Goal: Task Accomplishment & Management: Complete application form

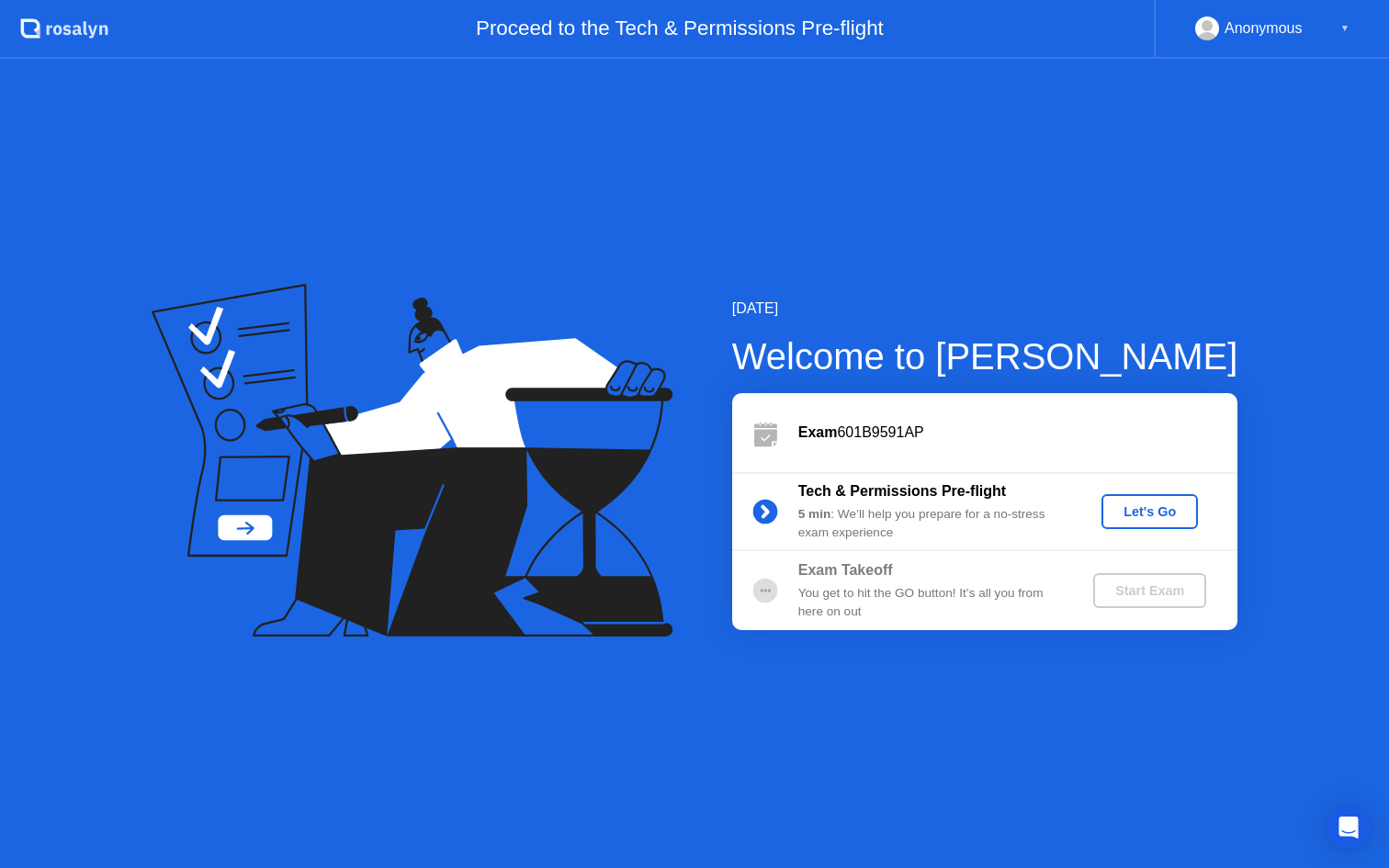
click at [1140, 585] on div "Start Exam" at bounding box center [1148, 589] width 98 height 14
click at [1147, 517] on div "Let's Go" at bounding box center [1149, 511] width 82 height 14
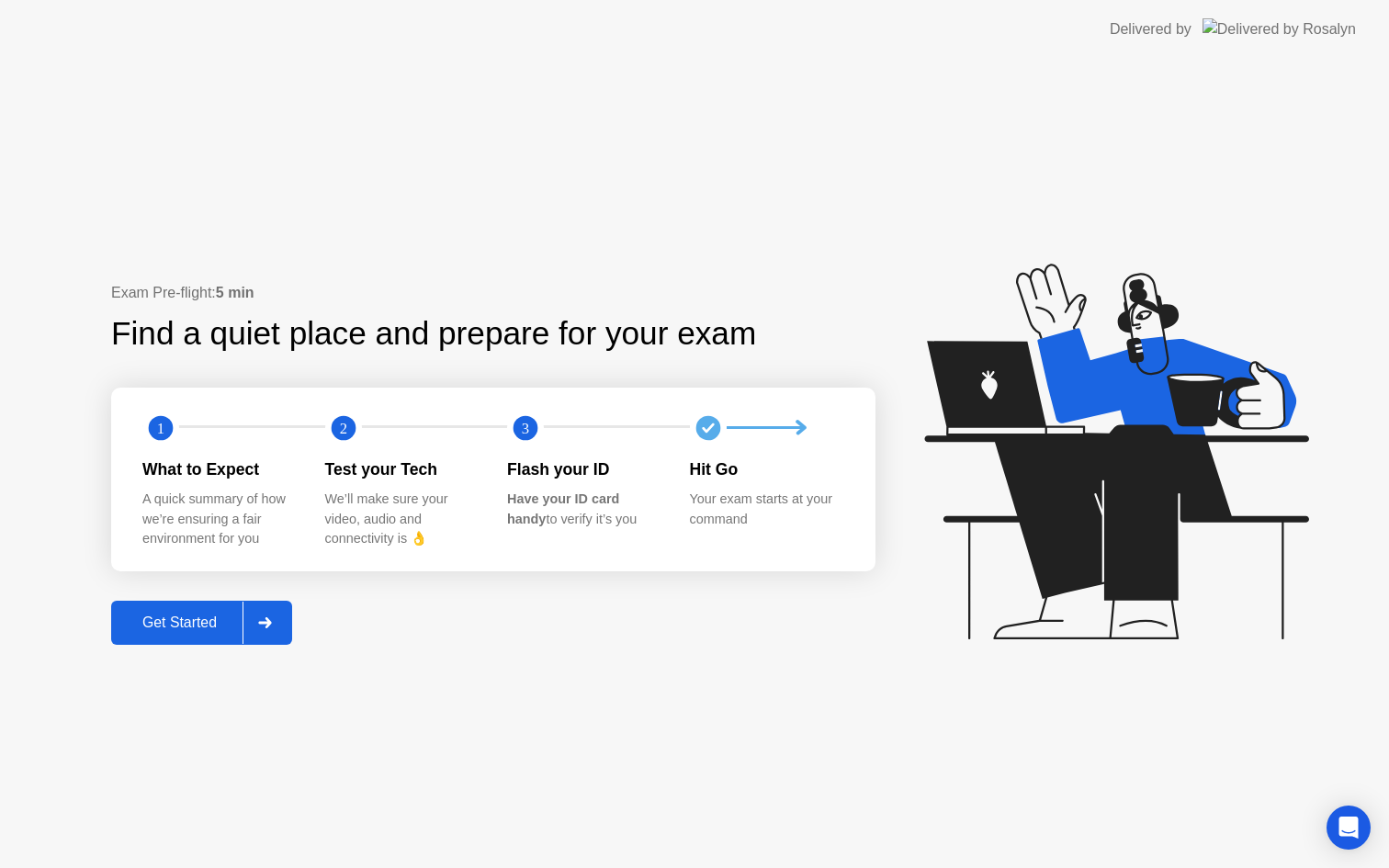
click at [299, 602] on div "Exam Pre-flight: 5 min Find a quiet place and prepare for your exam 1 2 3 What …" at bounding box center [493, 464] width 764 height 363
click at [211, 609] on button "Get Started" at bounding box center [202, 623] width 181 height 44
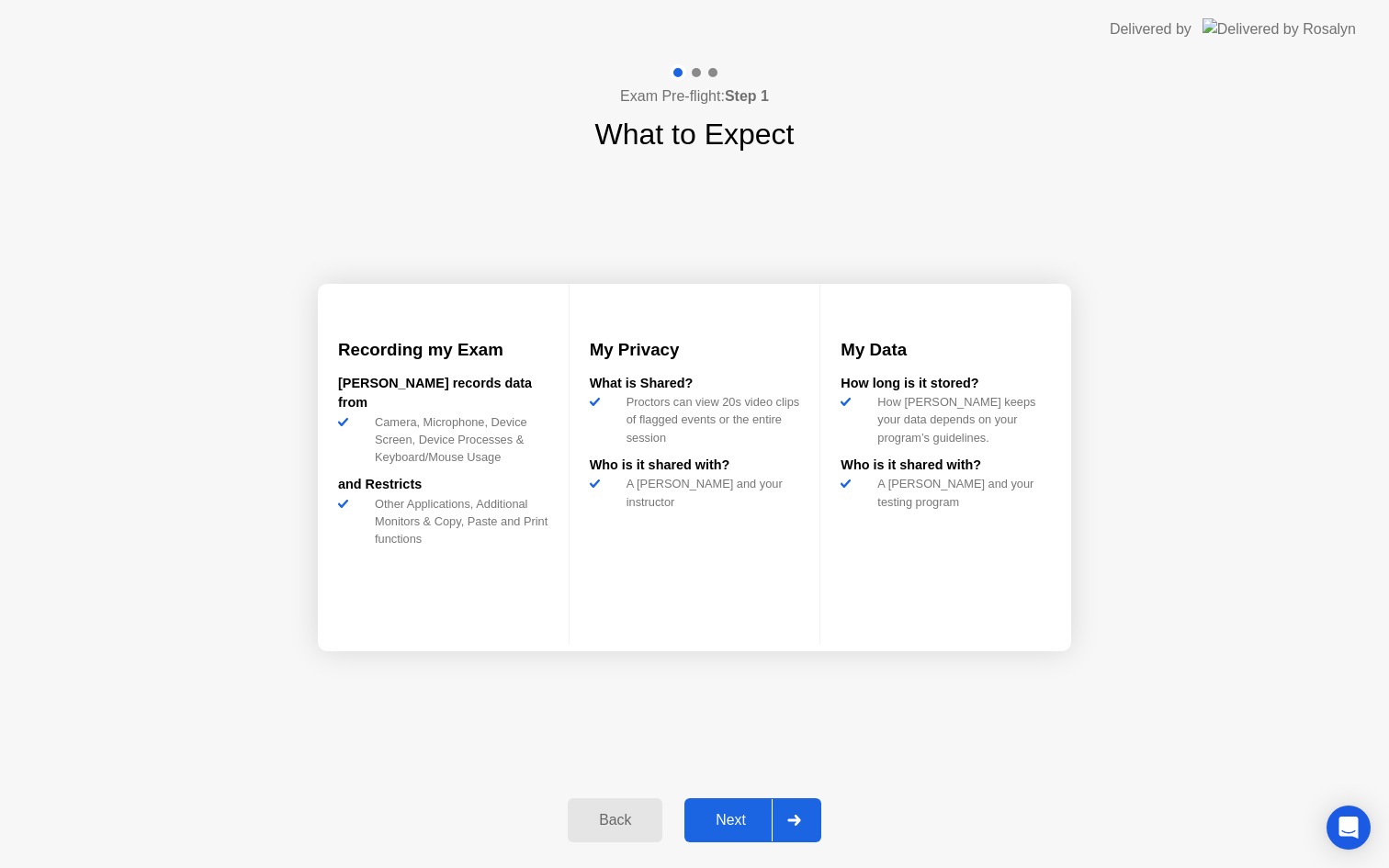
click at [806, 823] on div at bounding box center [793, 820] width 44 height 42
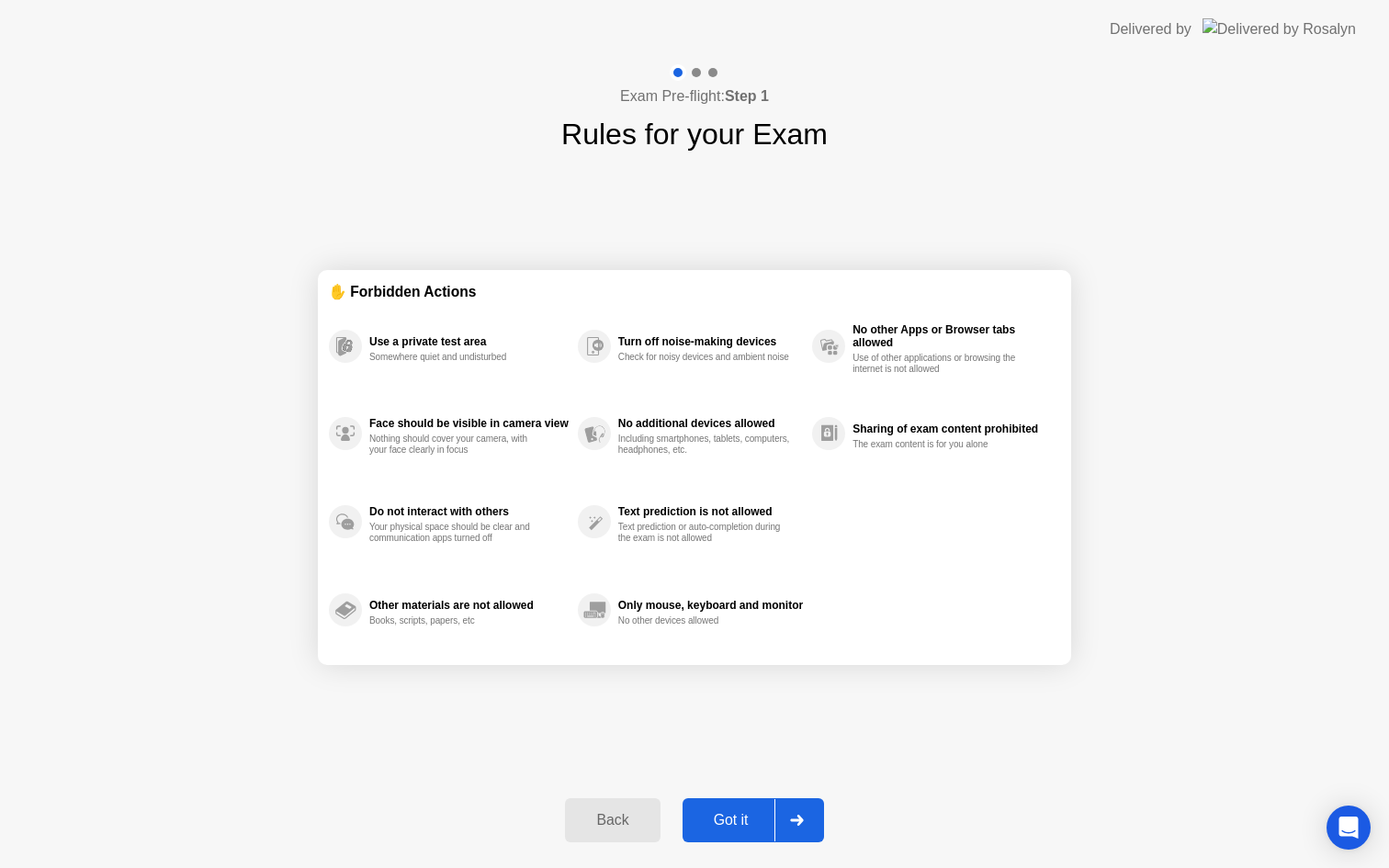
click at [793, 823] on icon at bounding box center [797, 820] width 13 height 11
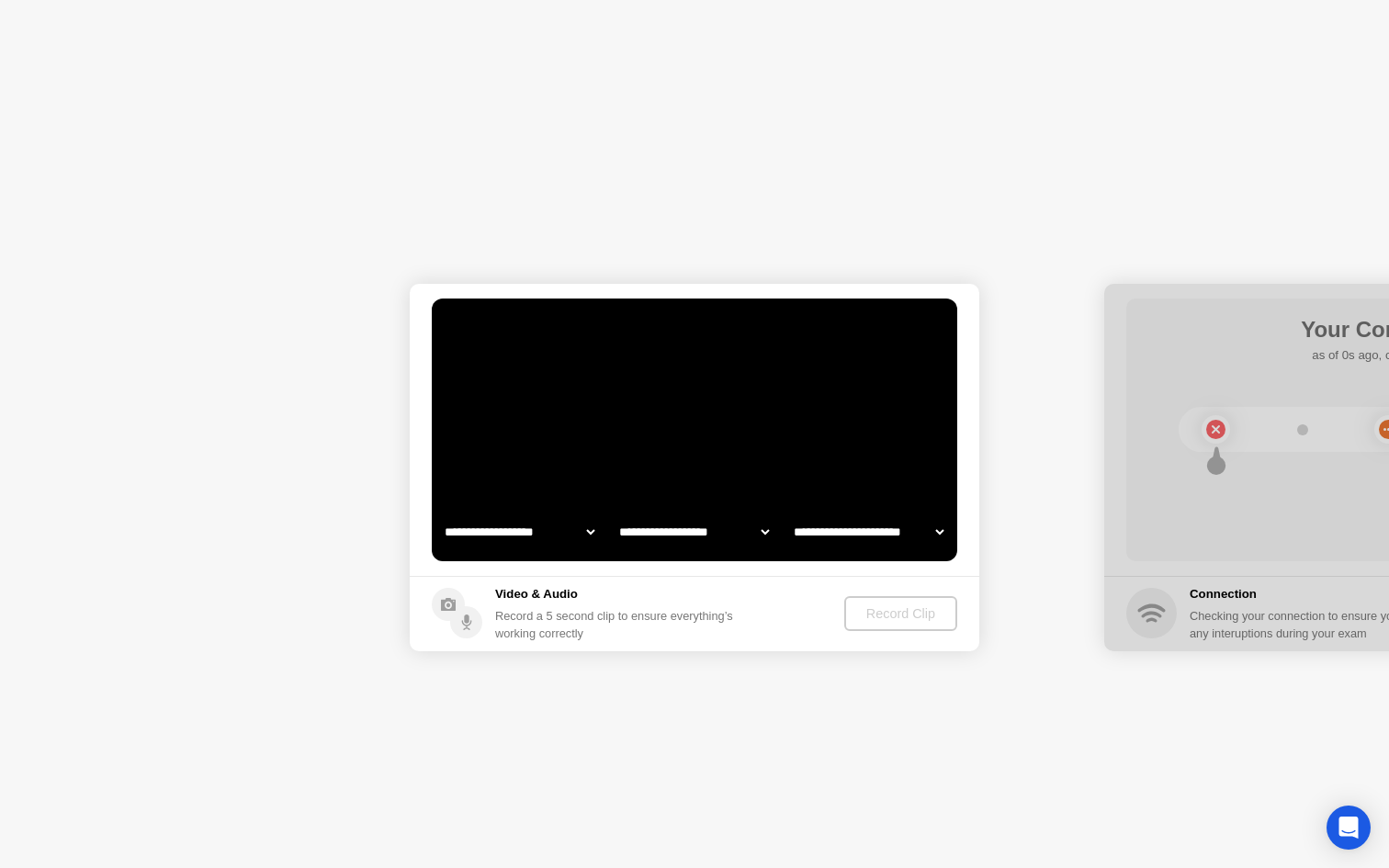
select select "**********"
select select "*******"
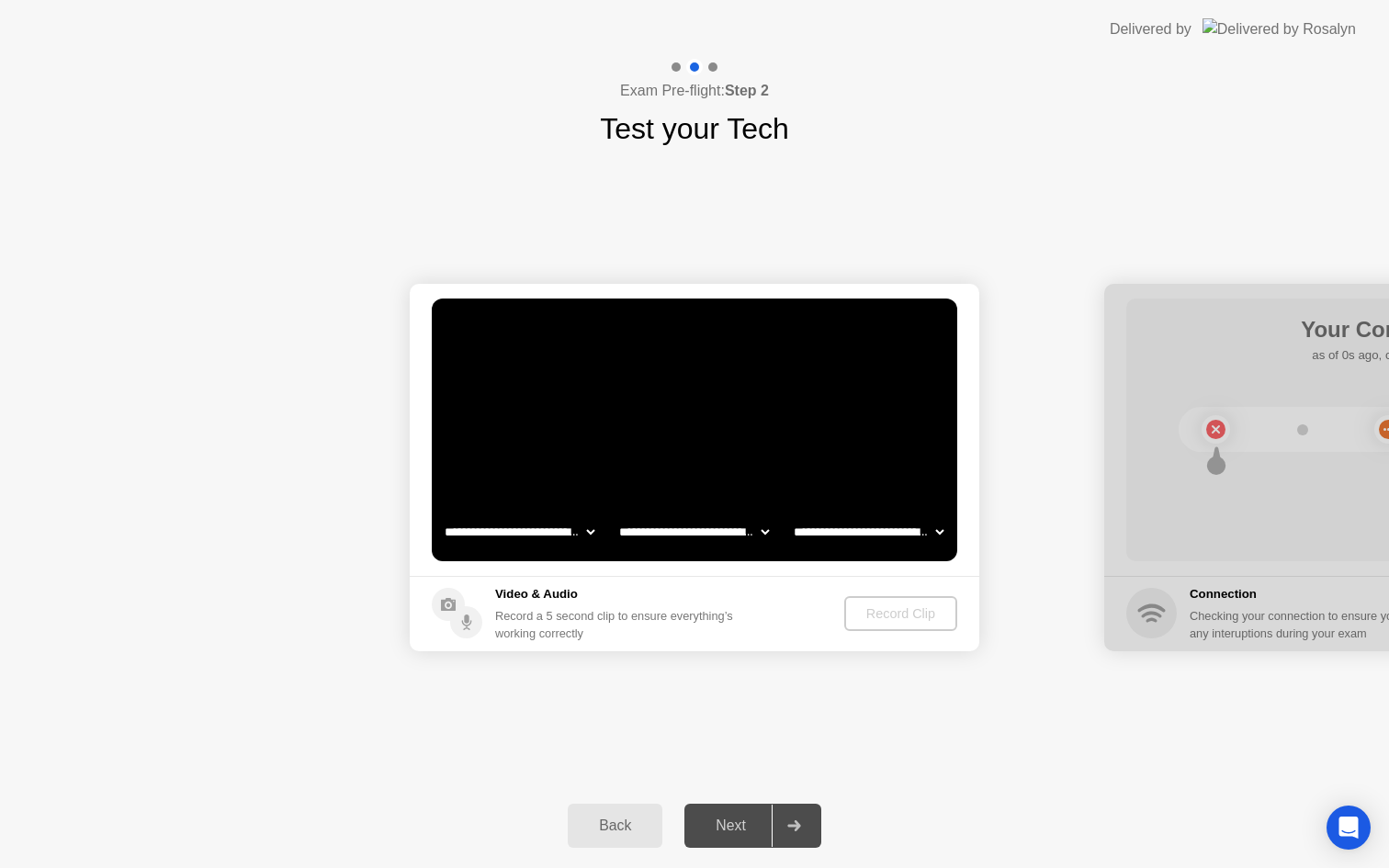
click at [898, 532] on select "**********" at bounding box center [868, 531] width 157 height 37
click at [729, 537] on select "**********" at bounding box center [693, 531] width 157 height 37
click at [797, 822] on icon at bounding box center [794, 826] width 13 height 11
click at [569, 523] on select "**********" at bounding box center [519, 531] width 157 height 37
click at [925, 616] on div "Record Clip" at bounding box center [900, 613] width 98 height 14
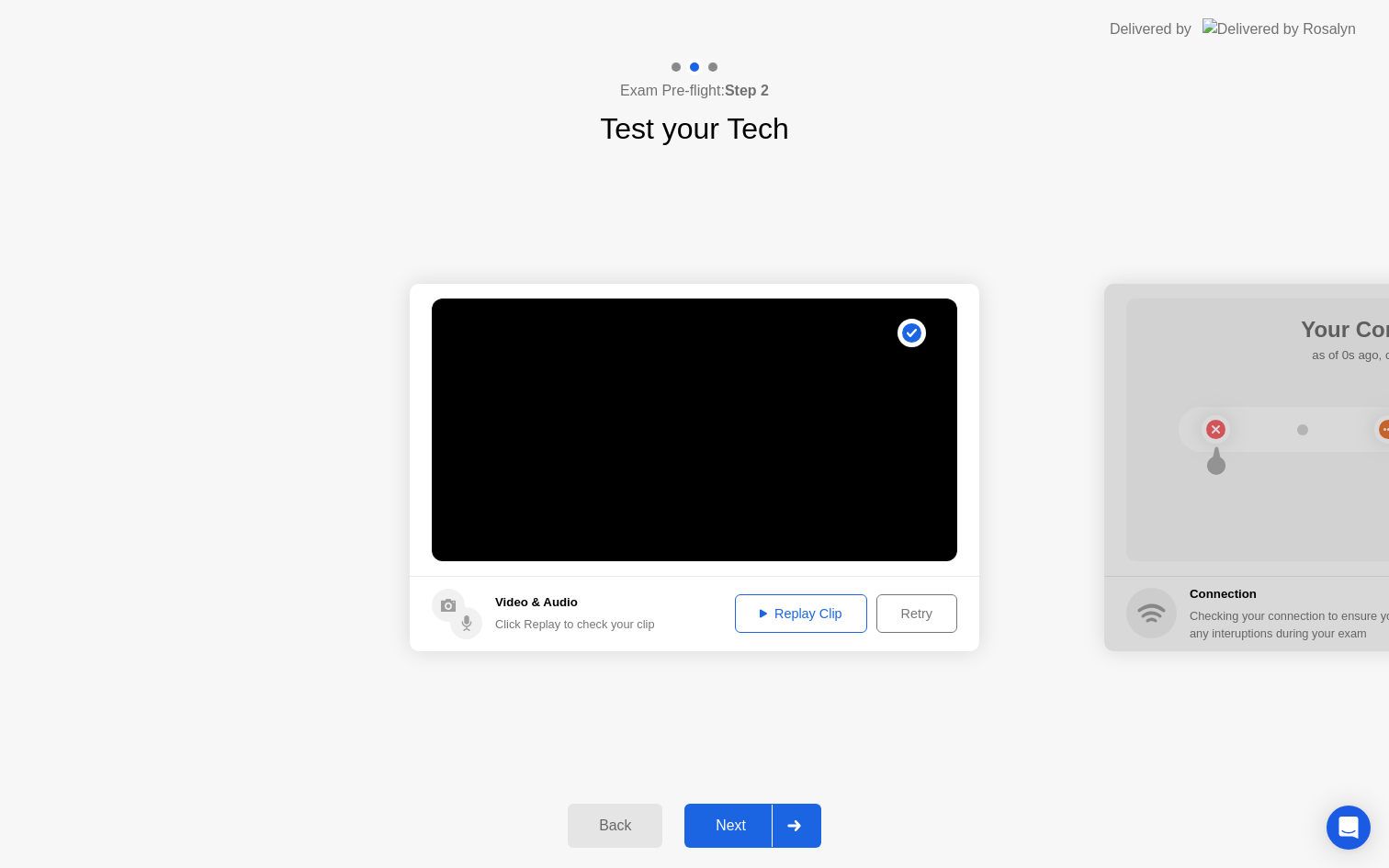
click at [785, 624] on button "Replay Clip" at bounding box center [801, 613] width 132 height 39
click at [790, 826] on icon at bounding box center [794, 826] width 13 height 11
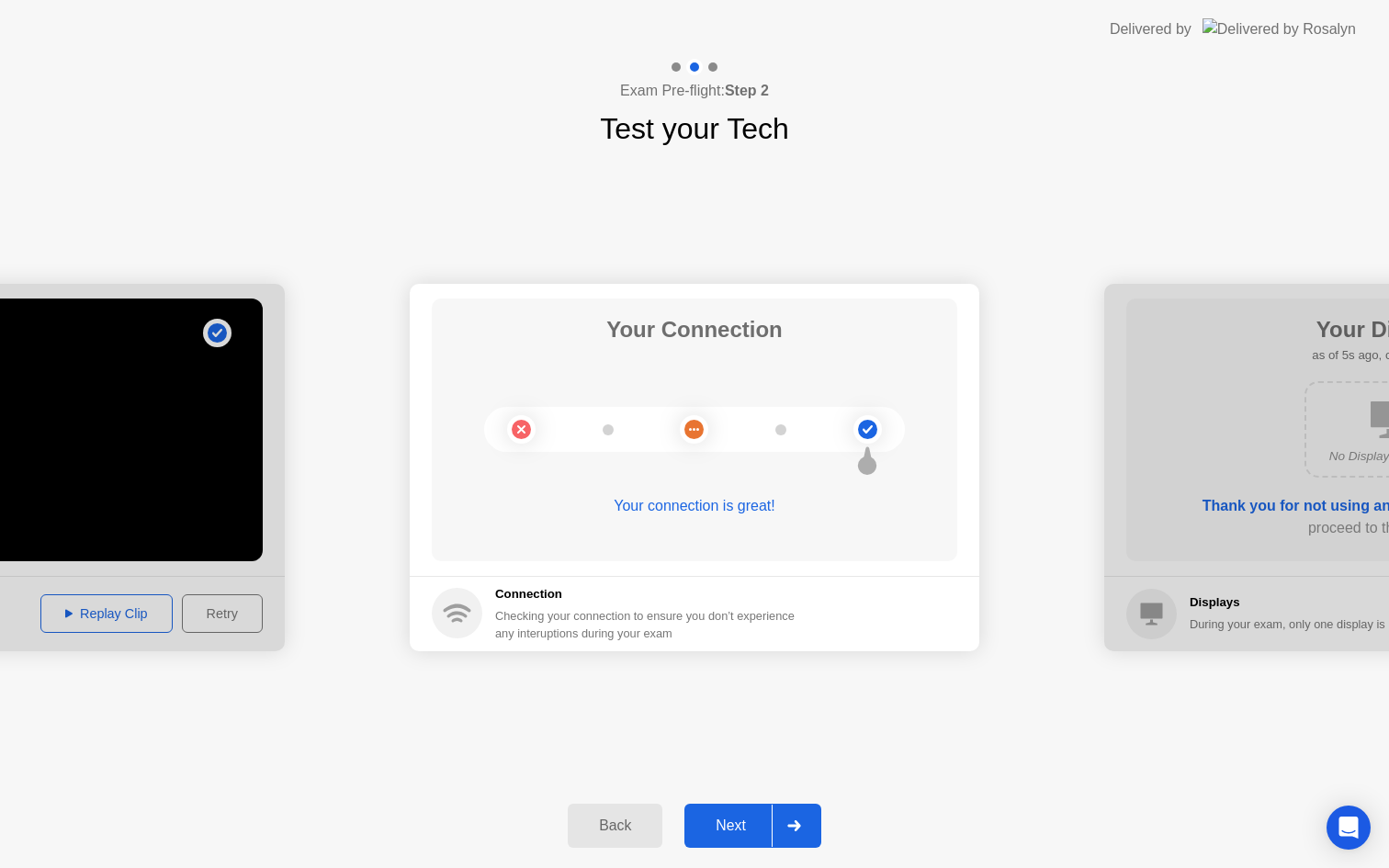
click at [795, 827] on icon at bounding box center [794, 826] width 13 height 11
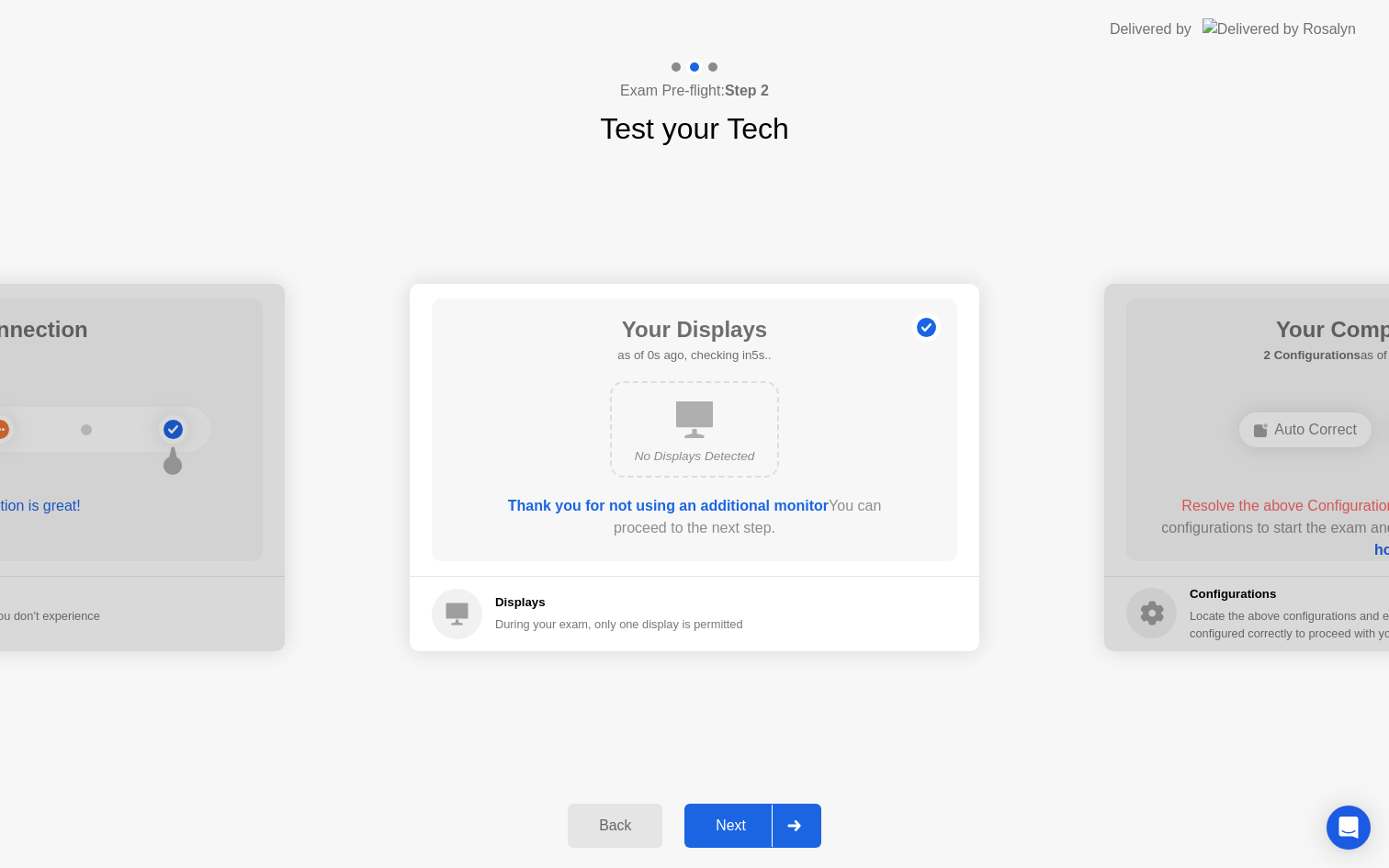
click at [795, 827] on icon at bounding box center [794, 826] width 13 height 11
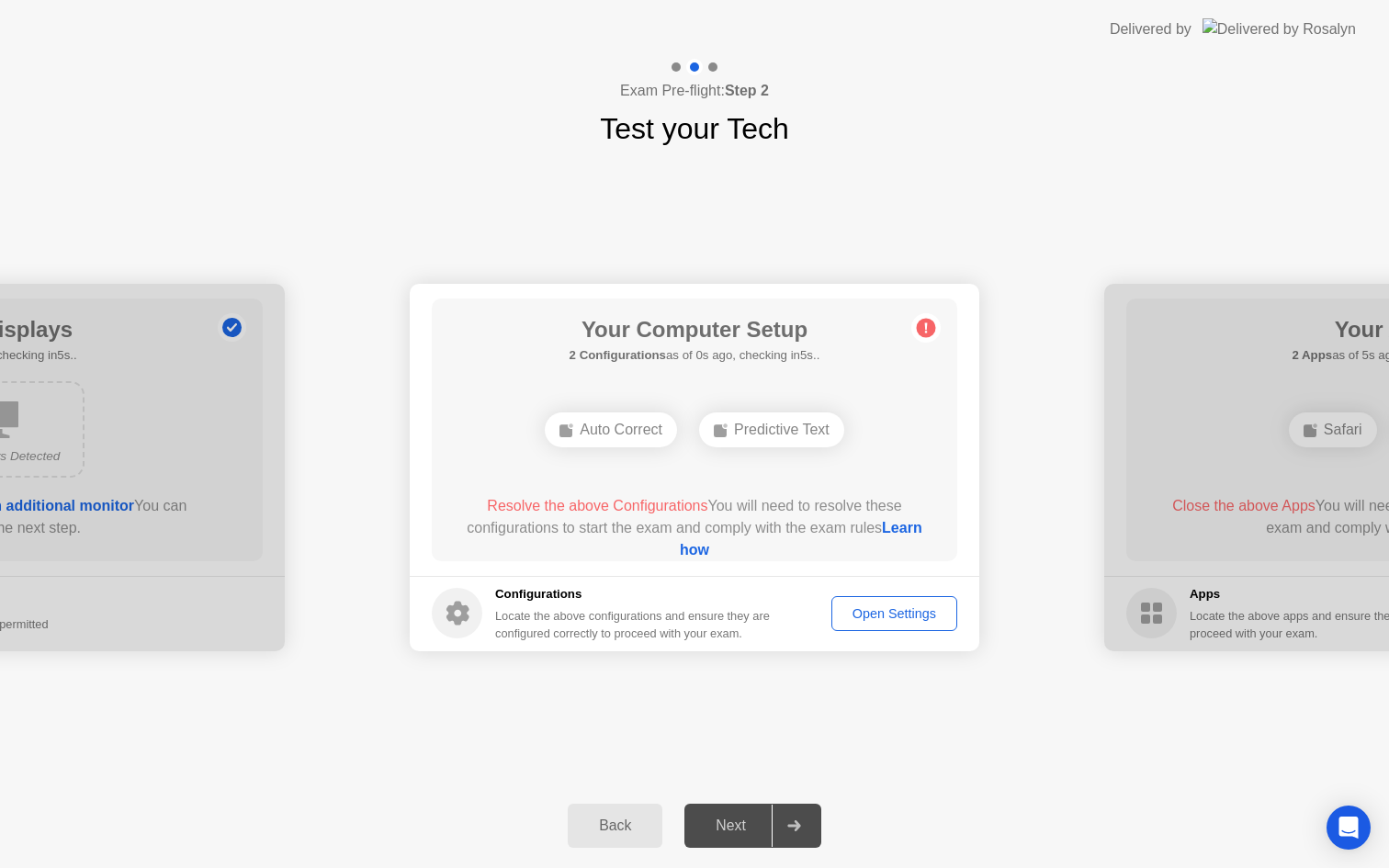
click at [795, 827] on icon at bounding box center [794, 826] width 13 height 11
click at [887, 608] on div "Open Settings" at bounding box center [894, 613] width 113 height 14
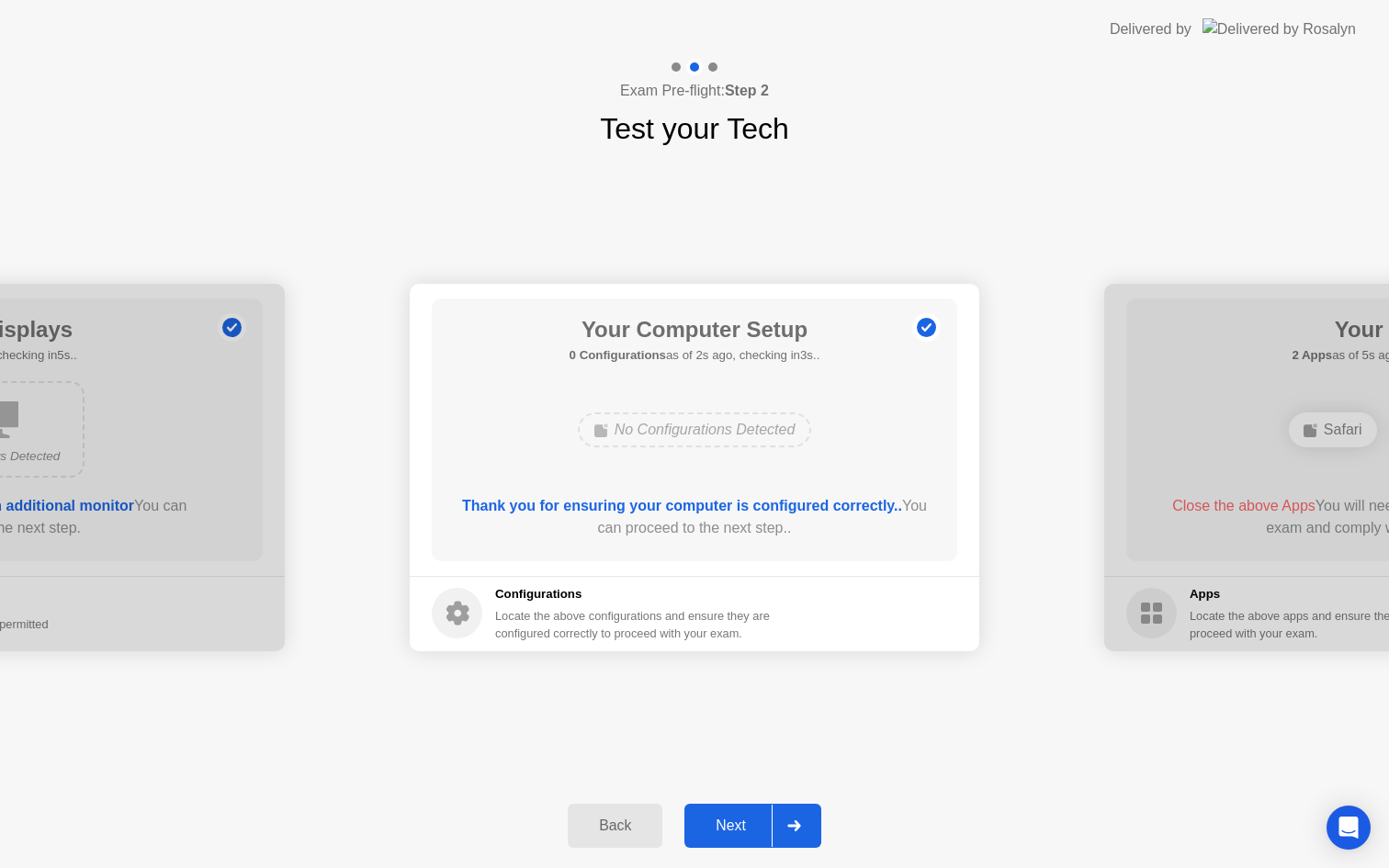
click at [782, 830] on div at bounding box center [793, 825] width 44 height 42
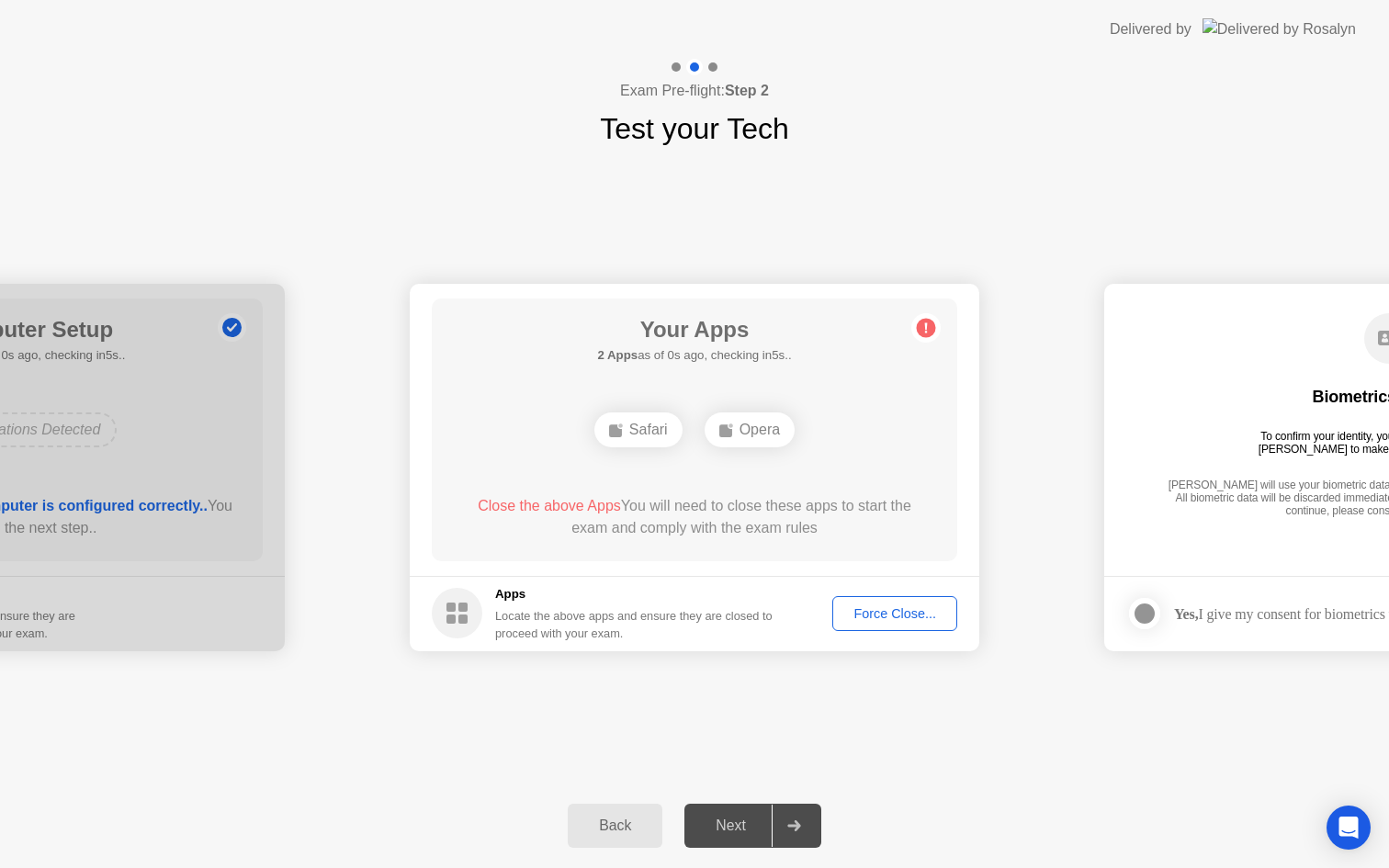
click at [782, 830] on div at bounding box center [793, 825] width 44 height 42
click at [885, 621] on div "Force Close..." at bounding box center [895, 613] width 112 height 14
click at [899, 616] on div "Force Close..." at bounding box center [895, 613] width 112 height 14
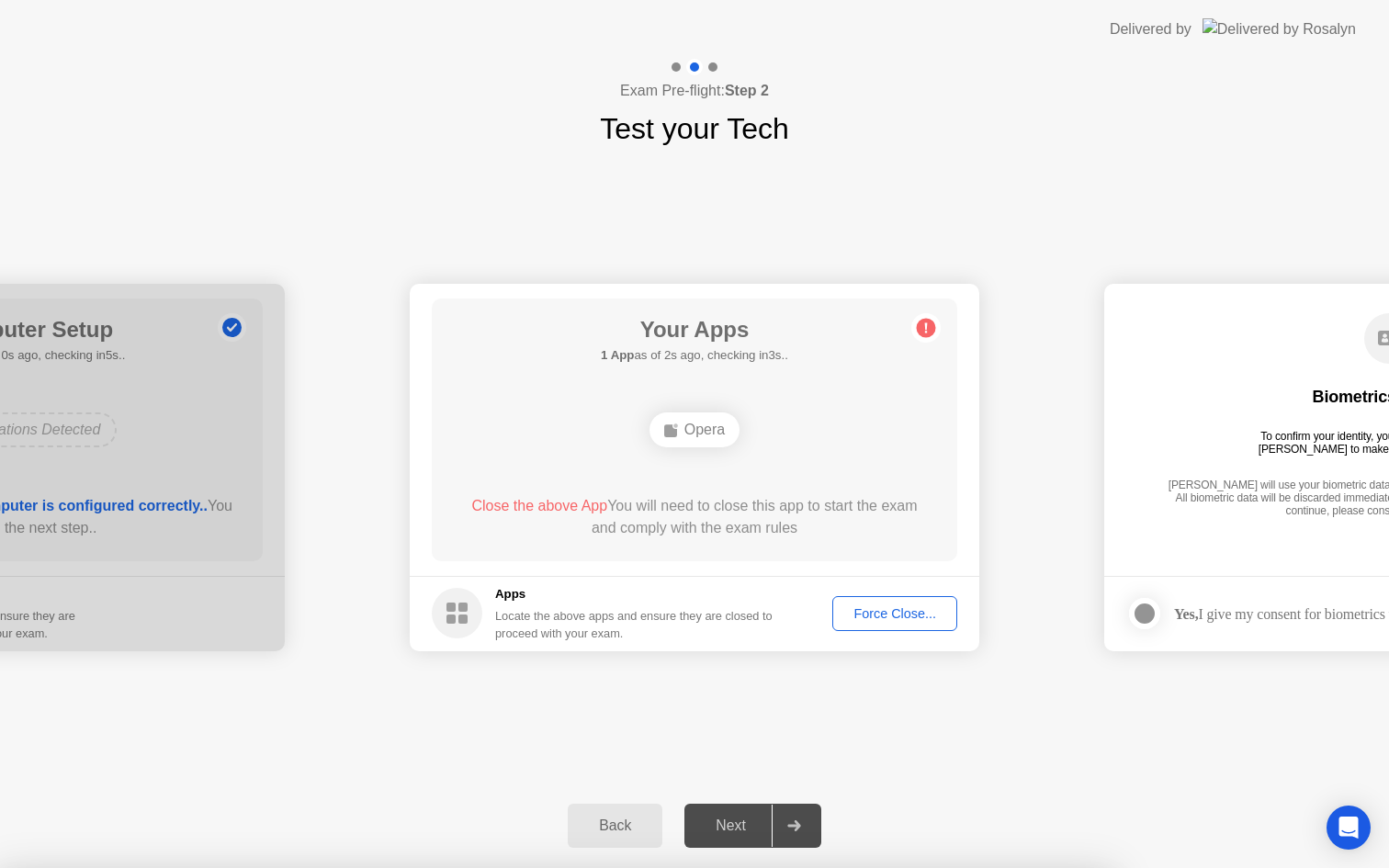
click at [758, 830] on div "Next" at bounding box center [730, 825] width 82 height 16
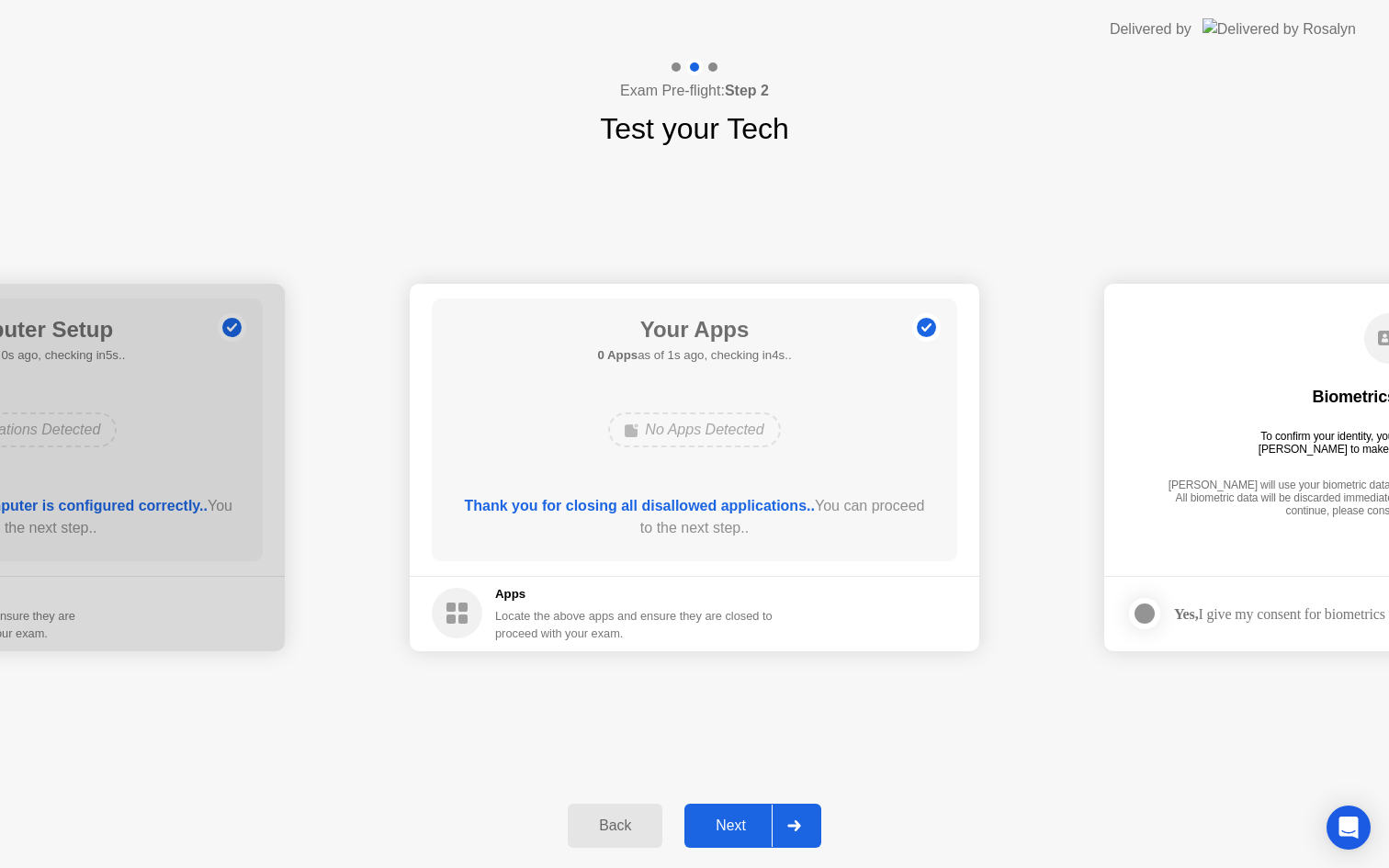
click at [737, 838] on button "Next" at bounding box center [753, 825] width 137 height 44
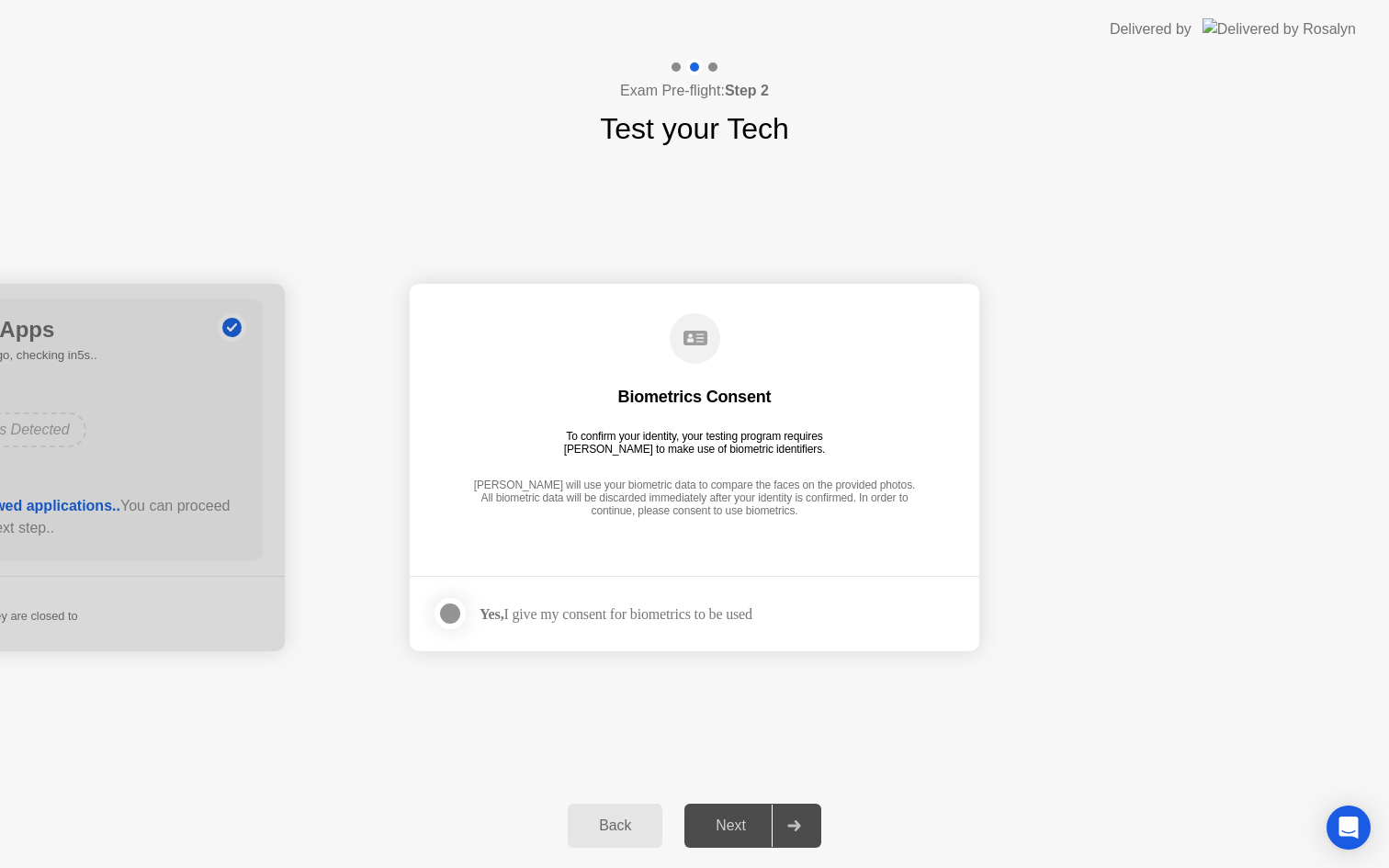
click at [686, 615] on div "Yes, I give my consent for biometrics to be used" at bounding box center [615, 614] width 273 height 17
click at [458, 610] on div at bounding box center [450, 613] width 22 height 22
click at [770, 822] on div "Next" at bounding box center [730, 825] width 82 height 16
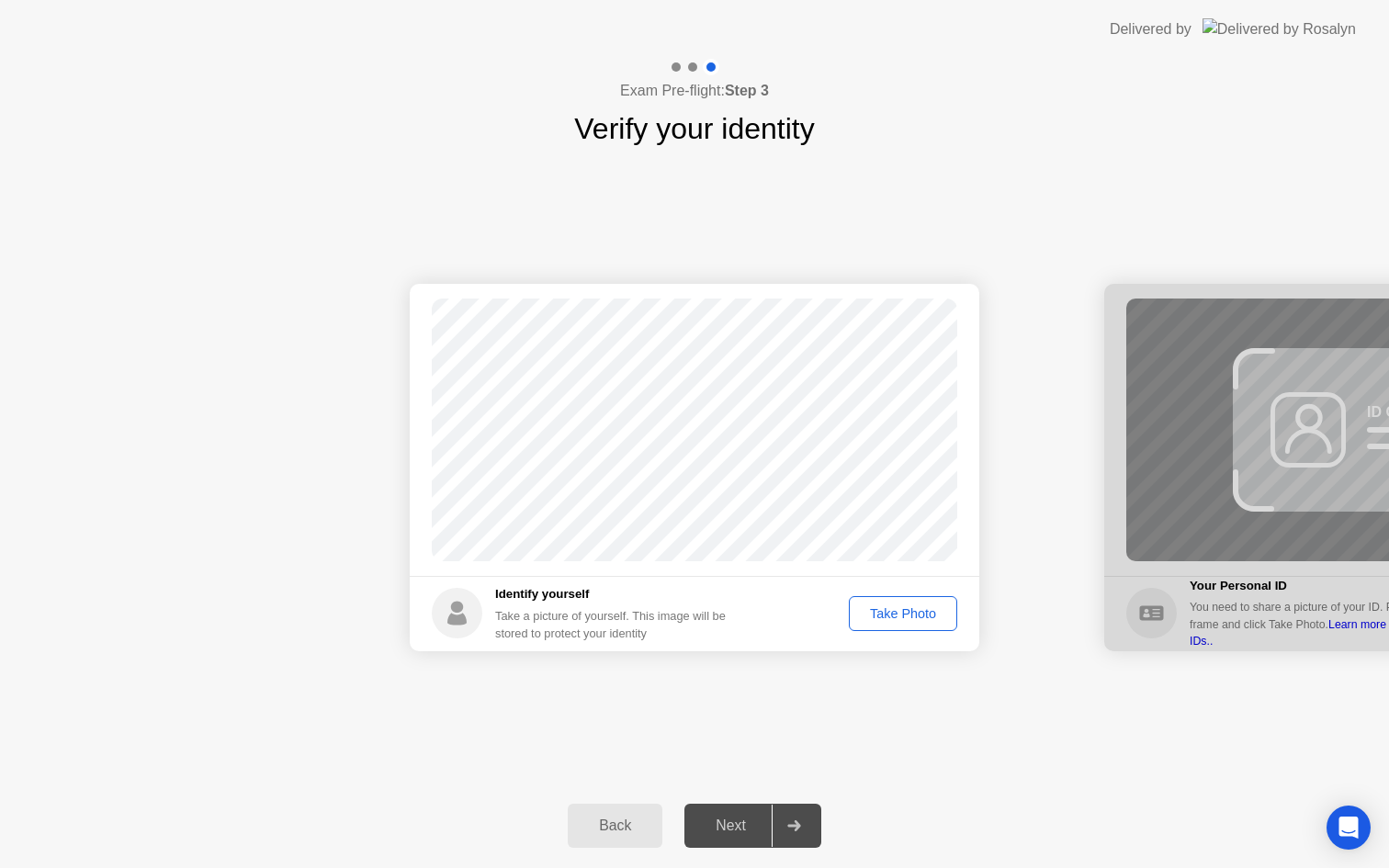
click at [780, 837] on div at bounding box center [793, 825] width 44 height 42
click at [893, 615] on div "Take Photo" at bounding box center [902, 613] width 95 height 14
click at [906, 607] on div "Retake" at bounding box center [914, 613] width 71 height 14
click at [911, 618] on div "Take Photo" at bounding box center [902, 613] width 95 height 14
click at [911, 618] on div "Retake" at bounding box center [914, 613] width 71 height 14
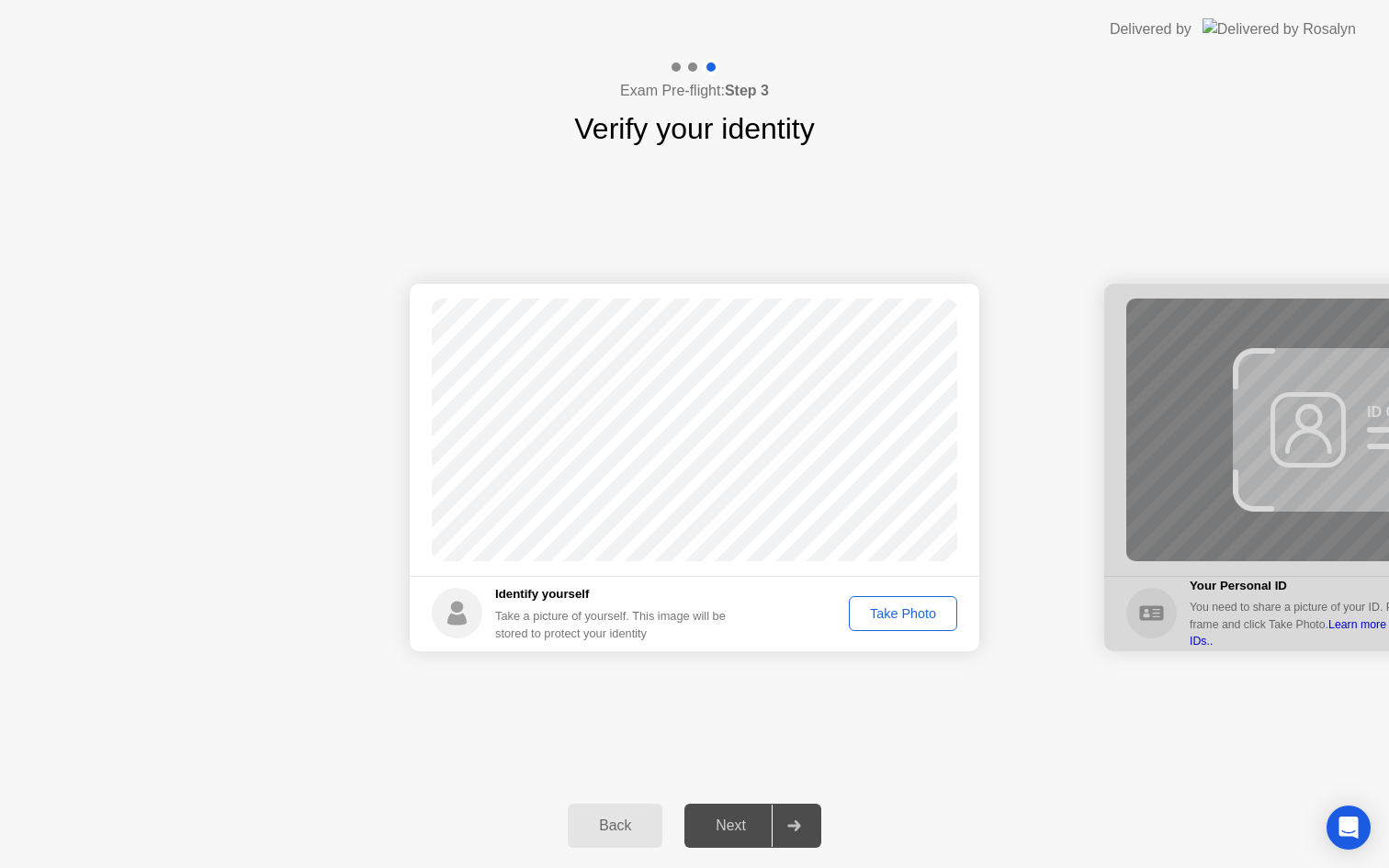
click at [911, 618] on div "Take Photo" at bounding box center [902, 613] width 95 height 14
click at [769, 837] on button "Next" at bounding box center [753, 825] width 137 height 44
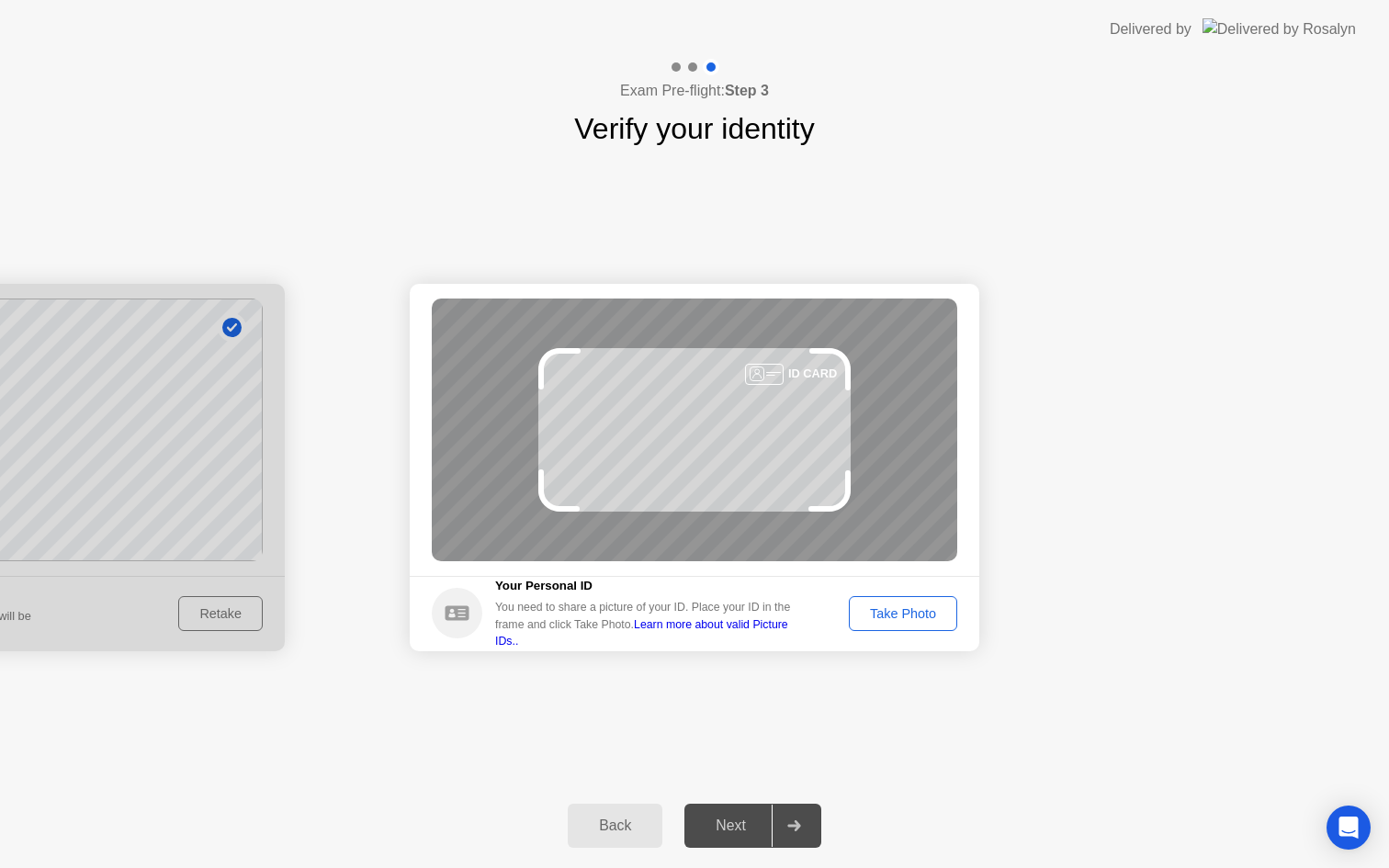
click at [892, 607] on div "Take Photo" at bounding box center [902, 613] width 95 height 14
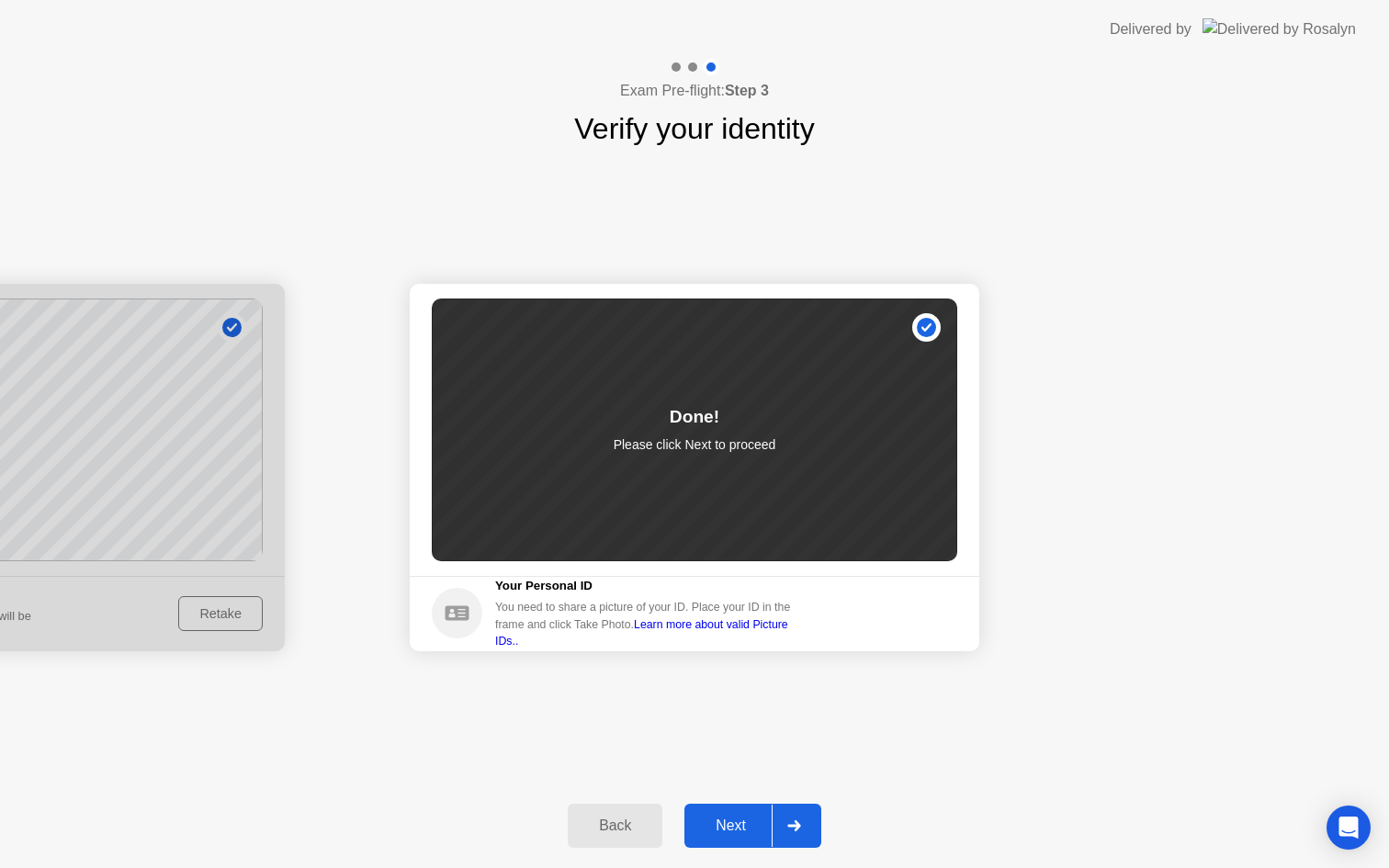
click at [739, 849] on div "Back Next" at bounding box center [694, 825] width 1389 height 85
click at [750, 830] on div "Next" at bounding box center [730, 825] width 82 height 16
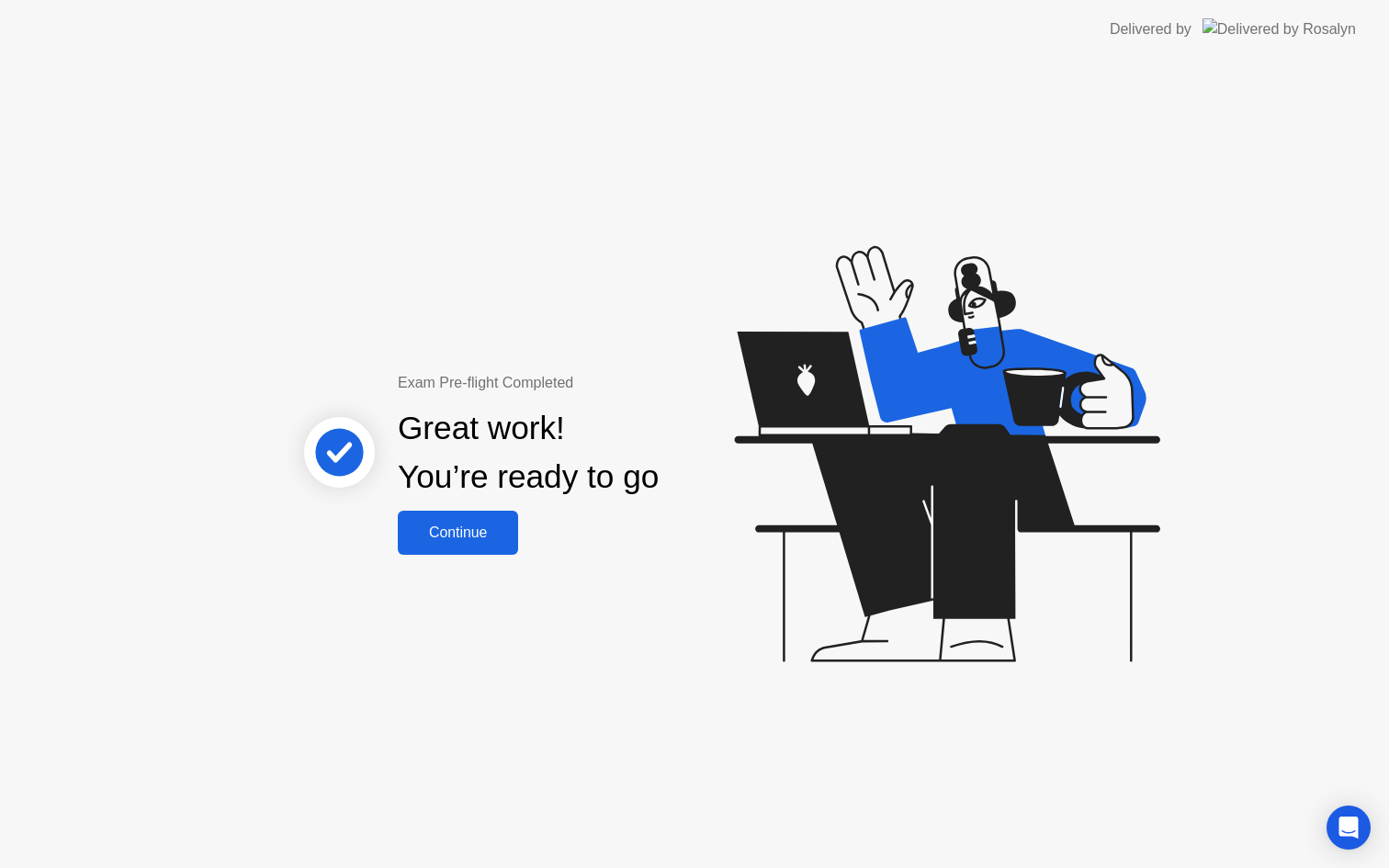
click at [478, 550] on button "Continue" at bounding box center [457, 532] width 121 height 44
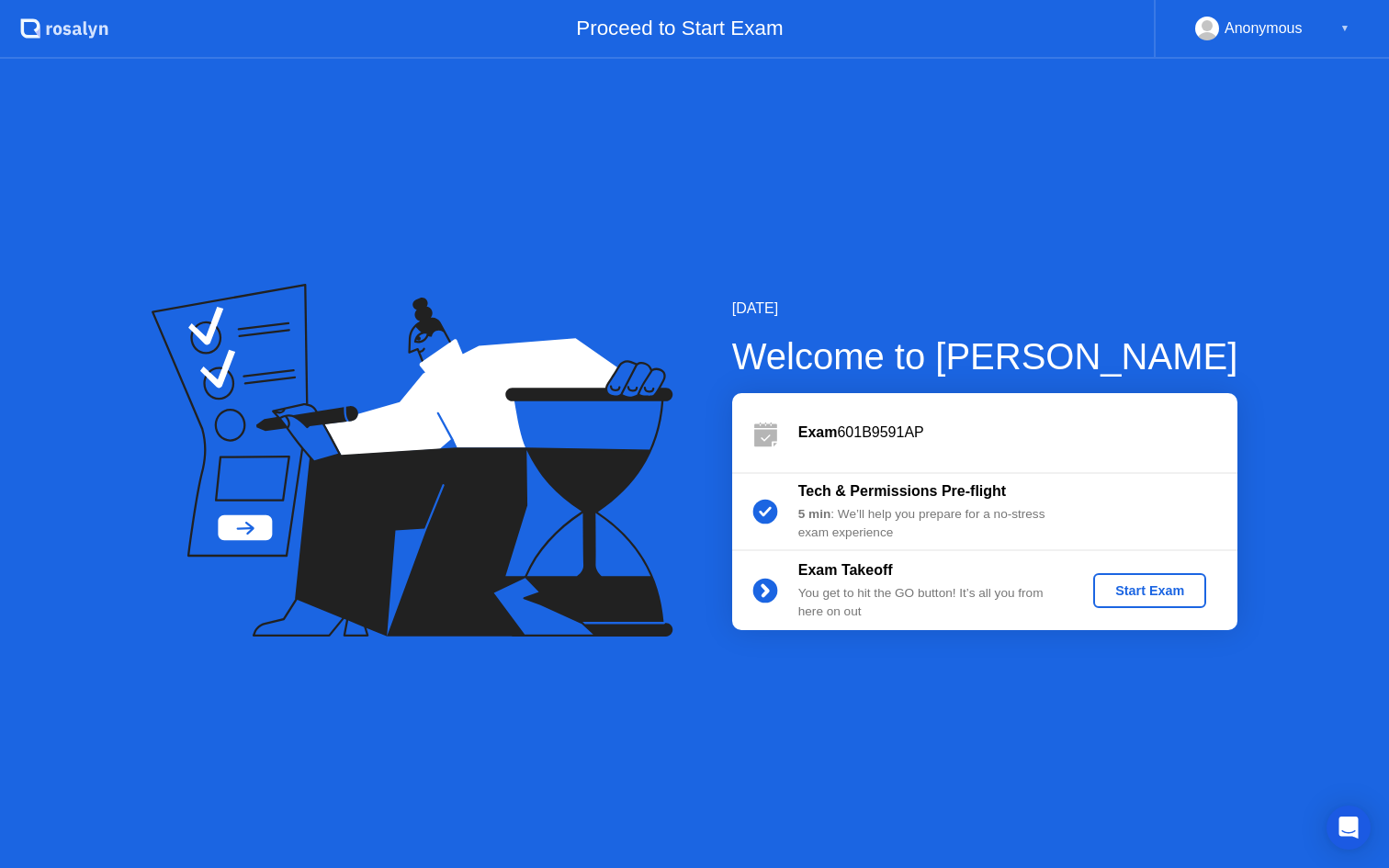
click at [1164, 583] on div "Start Exam" at bounding box center [1148, 589] width 98 height 14
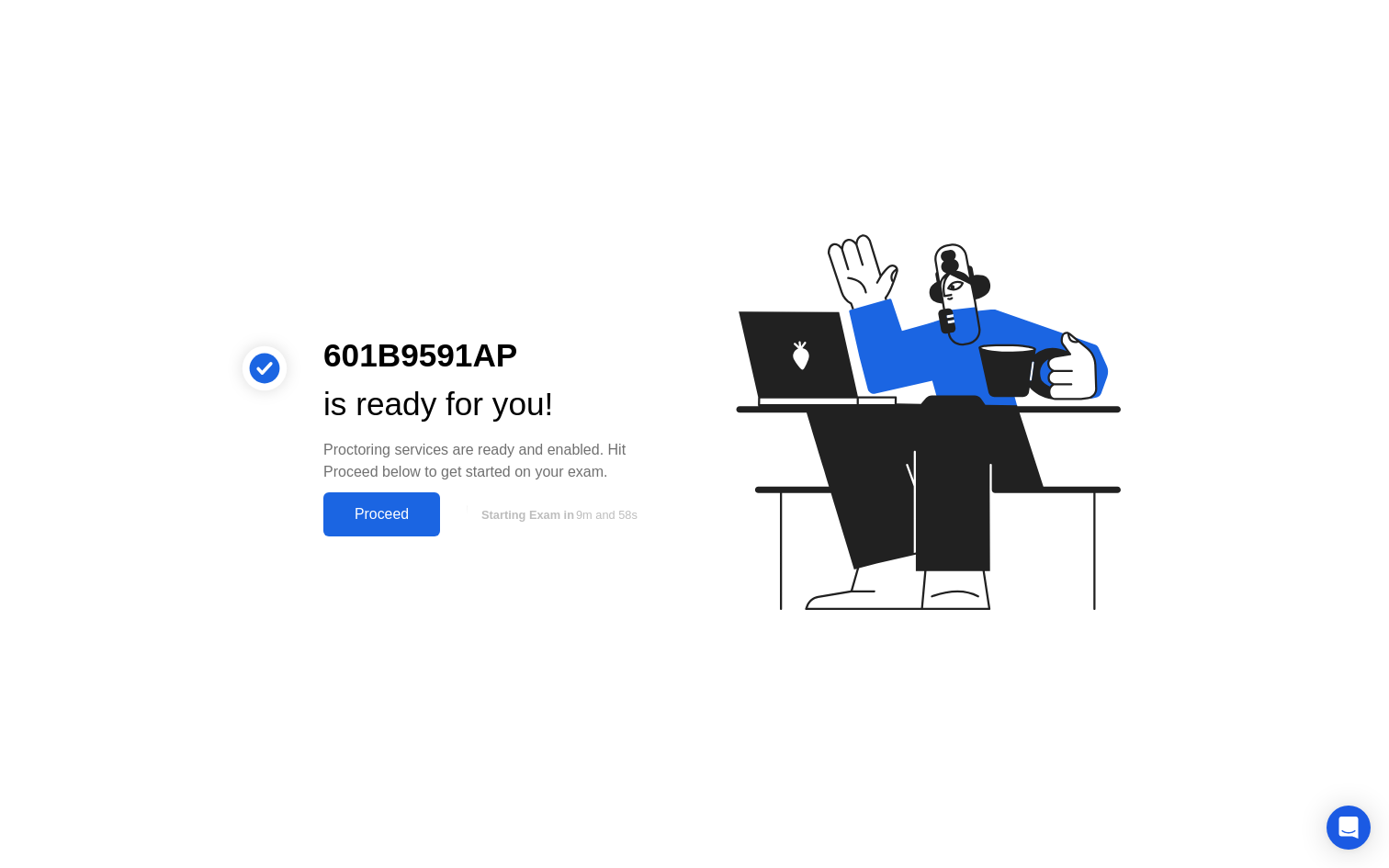
click at [398, 511] on div "Proceed" at bounding box center [381, 513] width 106 height 16
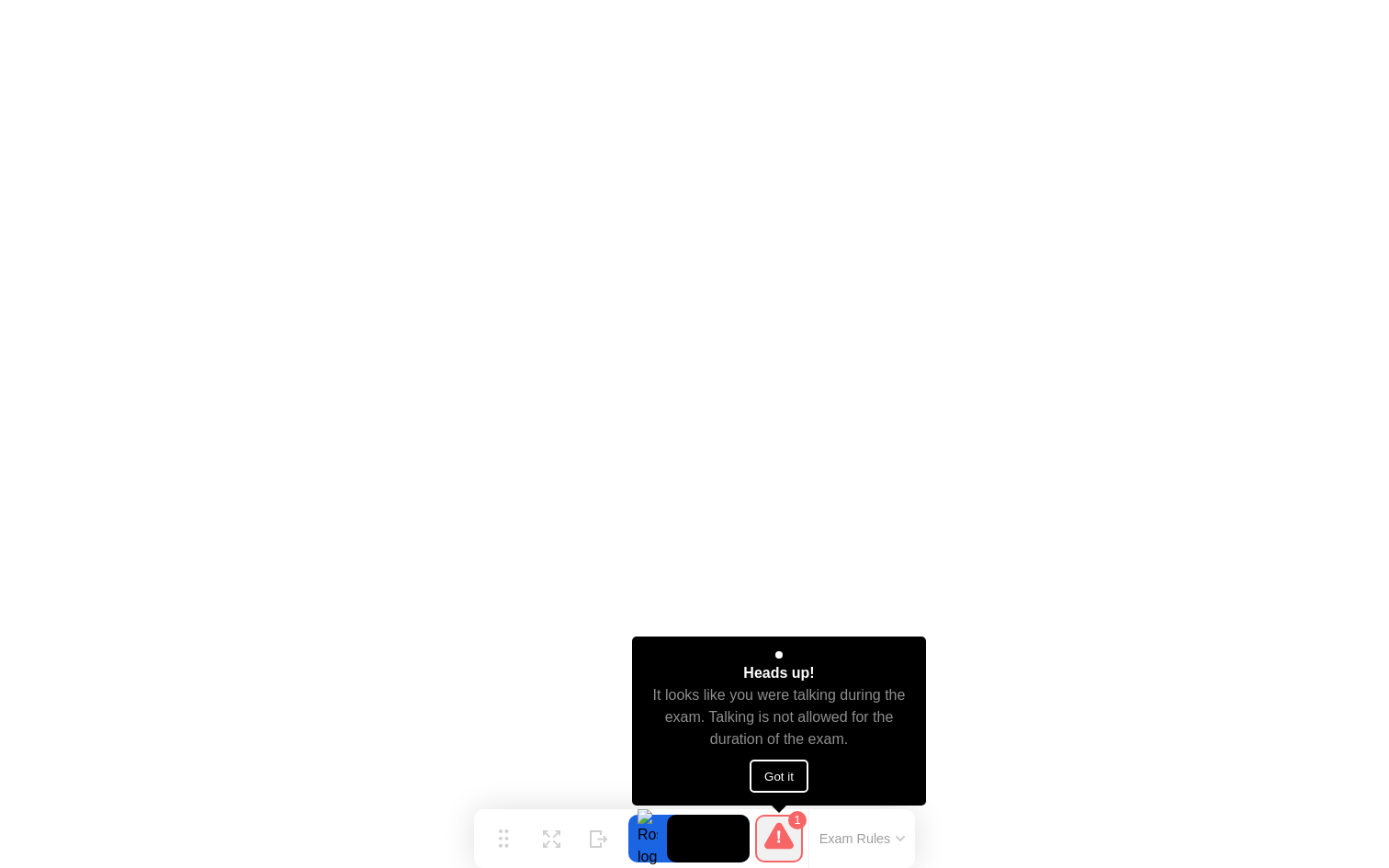
click at [778, 779] on button "Got it" at bounding box center [779, 776] width 59 height 33
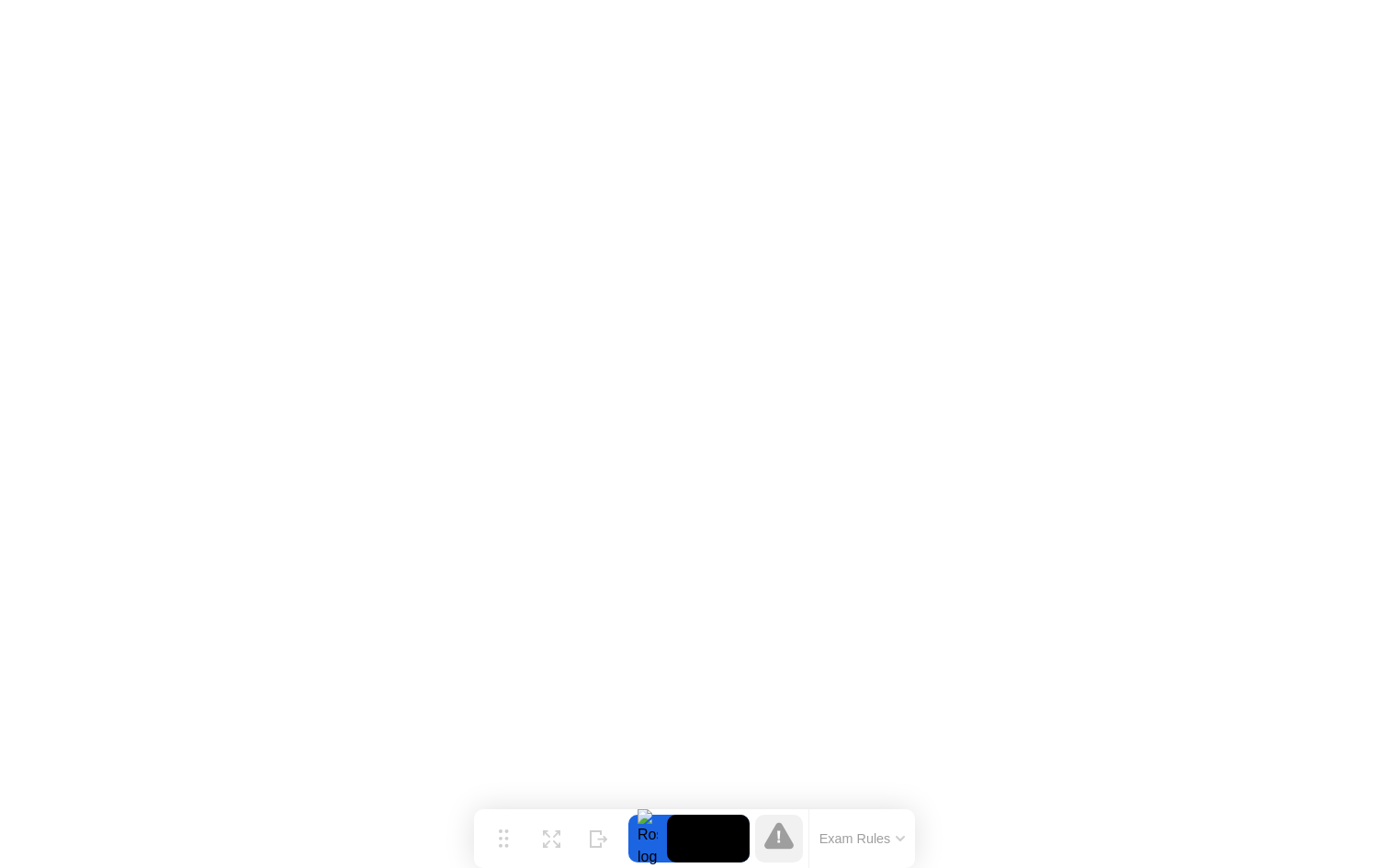
click at [899, 836] on icon at bounding box center [900, 839] width 10 height 6
